Goal: Information Seeking & Learning: Learn about a topic

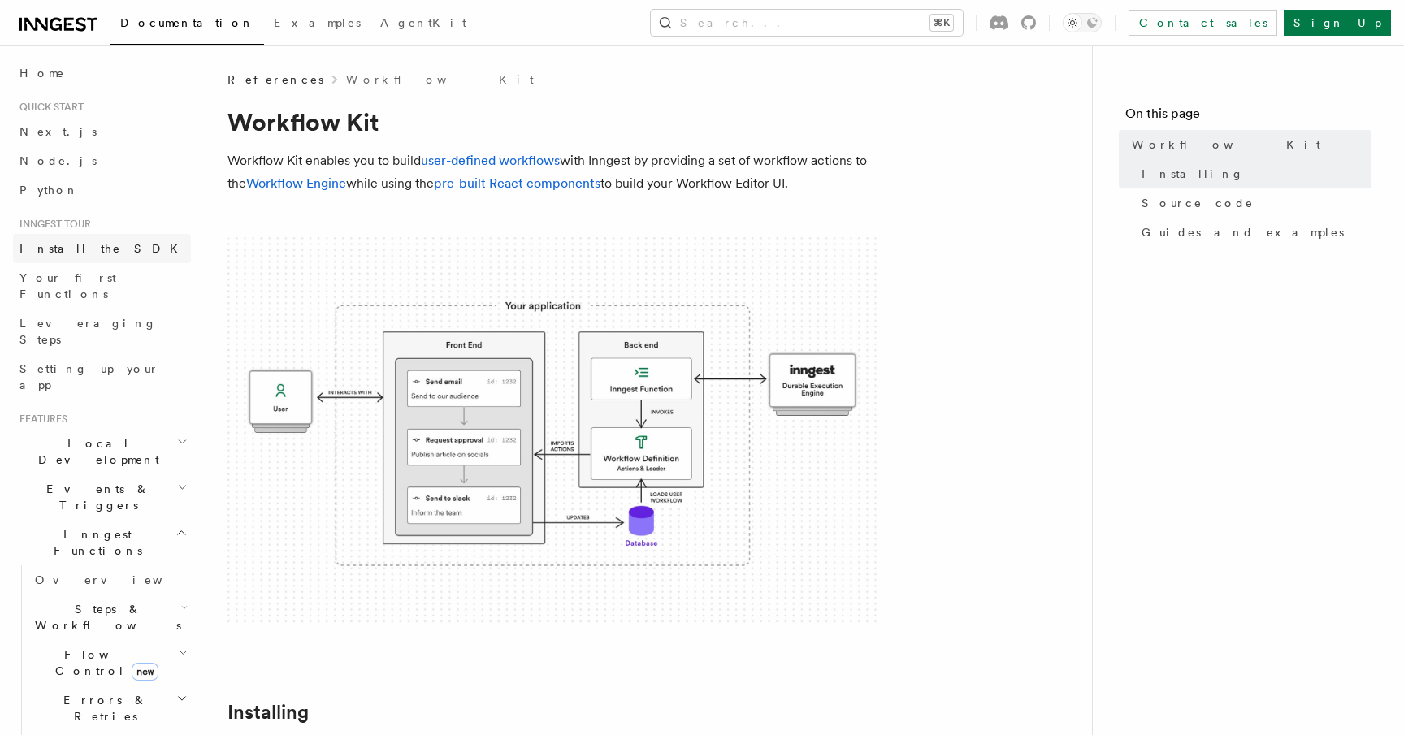
click at [63, 253] on span "Install the SDK" at bounding box center [104, 248] width 168 height 13
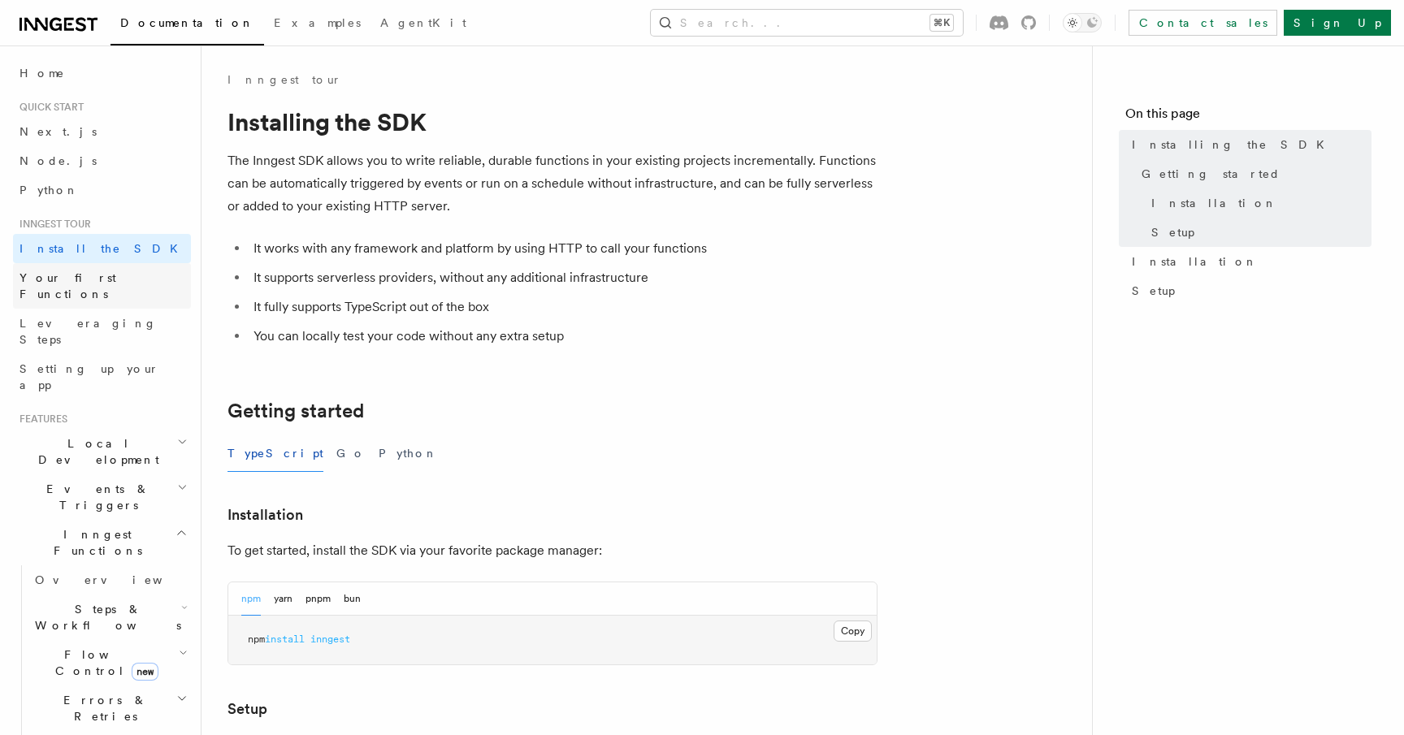
click at [71, 286] on link "Your first Functions" at bounding box center [102, 286] width 178 height 46
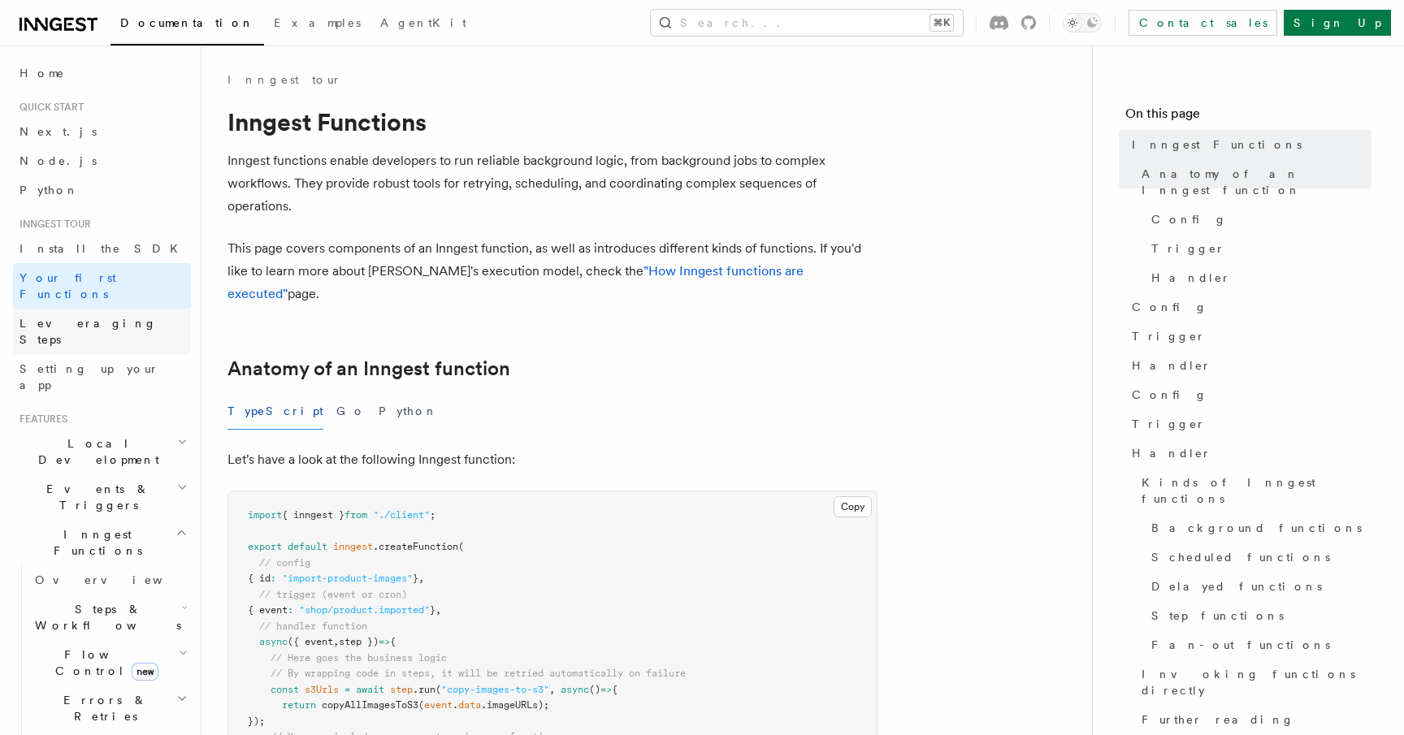
click at [71, 317] on span "Leveraging Steps" at bounding box center [88, 331] width 137 height 29
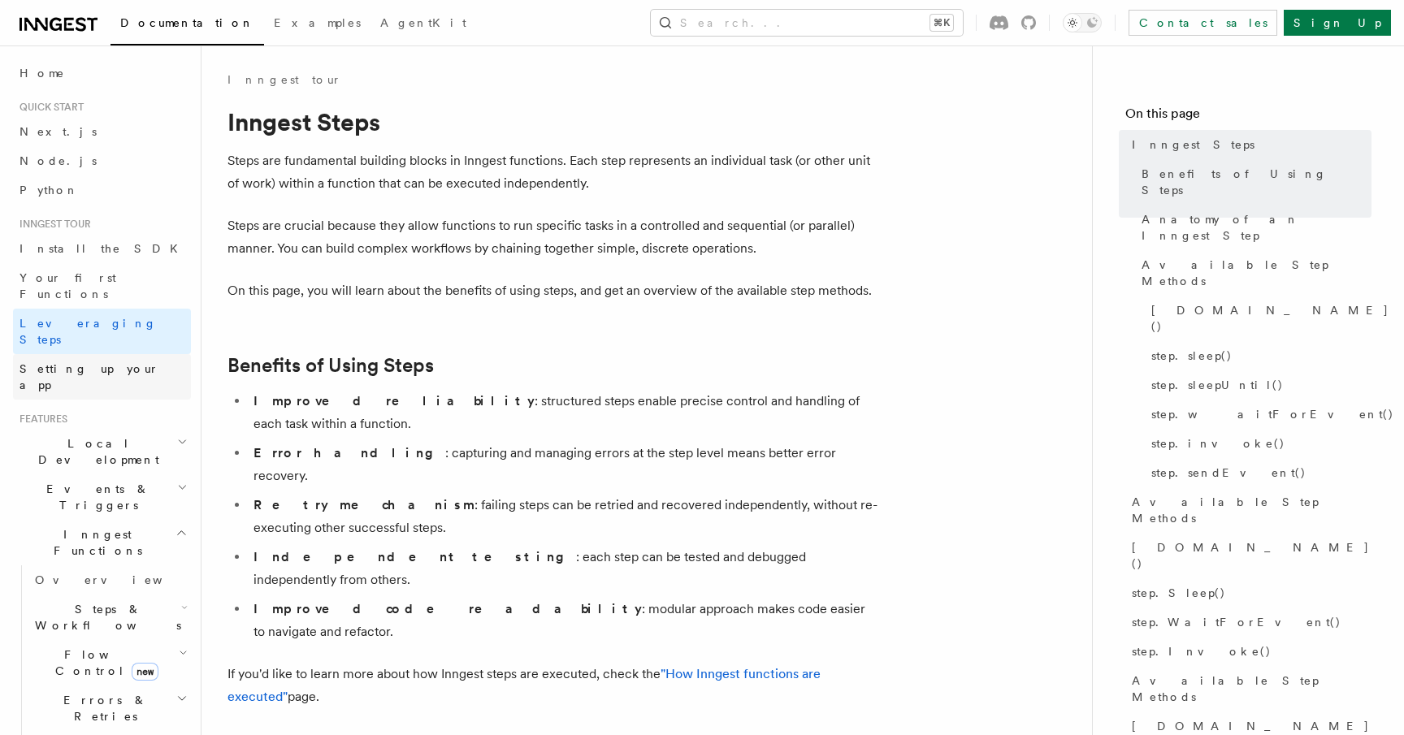
click at [73, 362] on span "Setting up your app" at bounding box center [90, 376] width 140 height 29
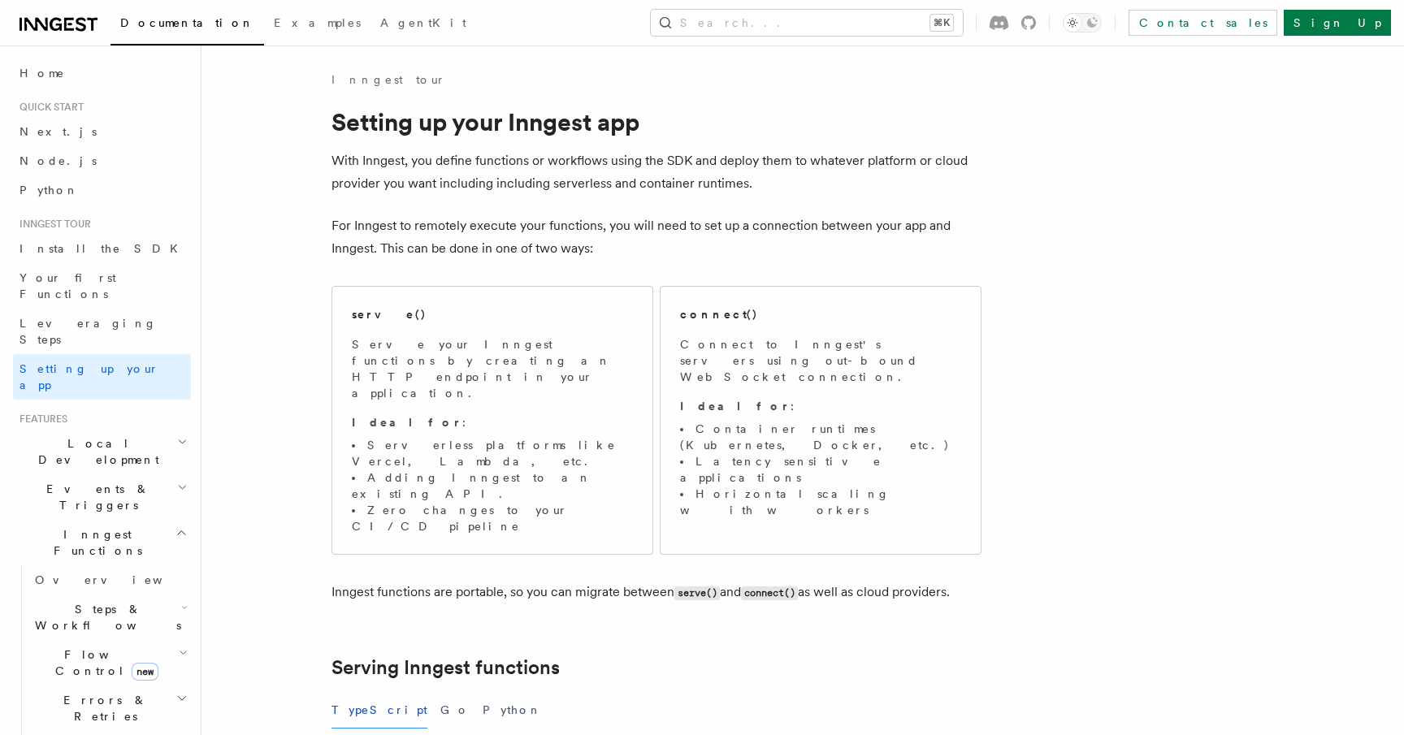
click at [71, 436] on span "Local Development" at bounding box center [95, 452] width 164 height 33
